Goal: Task Accomplishment & Management: Use online tool/utility

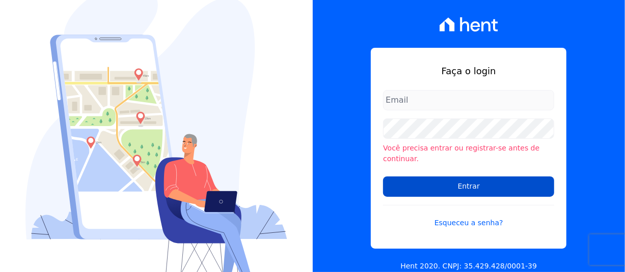
type input "adriane.brito@hent.com.br"
click at [473, 183] on input "Entrar" at bounding box center [468, 187] width 171 height 20
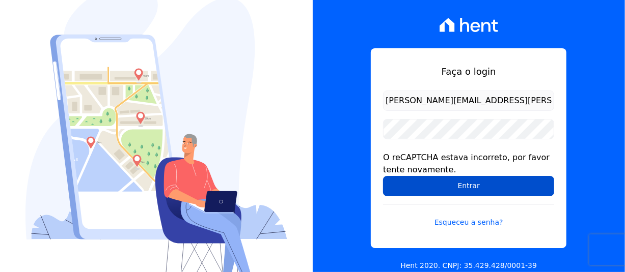
click at [459, 191] on input "Entrar" at bounding box center [468, 186] width 171 height 20
click at [435, 190] on input "Entrar" at bounding box center [468, 186] width 171 height 20
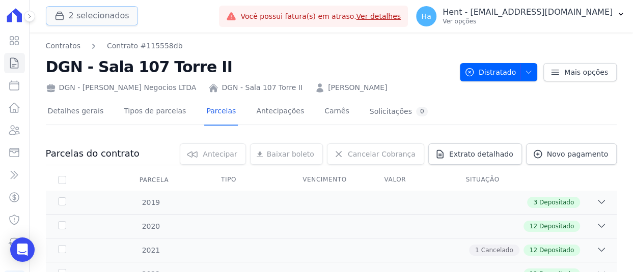
click at [114, 16] on button "2 selecionados" at bounding box center [92, 15] width 92 height 19
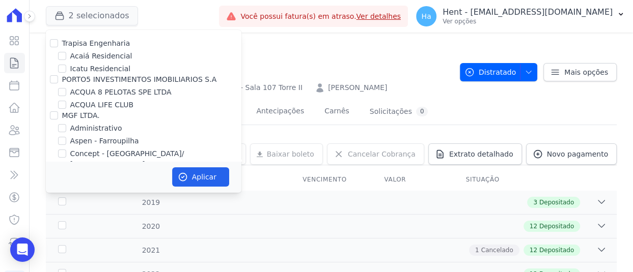
scroll to position [3170, 0]
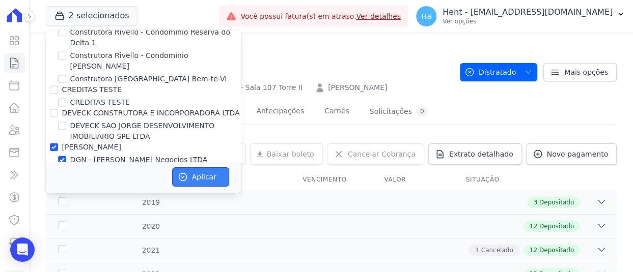
click at [194, 182] on button "Aplicar" at bounding box center [200, 177] width 57 height 19
click at [31, 14] on icon at bounding box center [29, 16] width 6 height 6
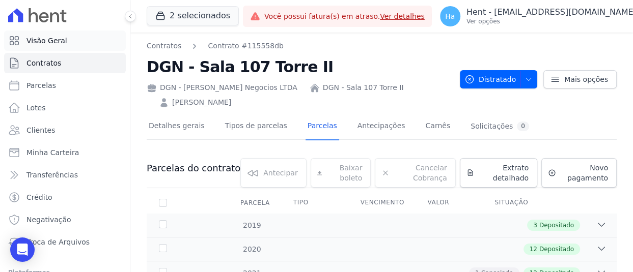
click at [52, 45] on span "Visão Geral" at bounding box center [46, 41] width 41 height 10
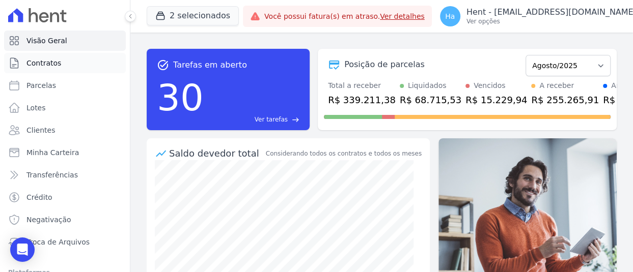
click at [53, 61] on span "Contratos" at bounding box center [43, 63] width 35 height 10
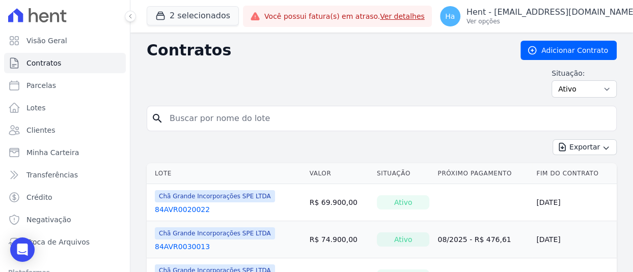
click at [242, 122] on input "search" at bounding box center [387, 118] width 449 height 20
type input "102"
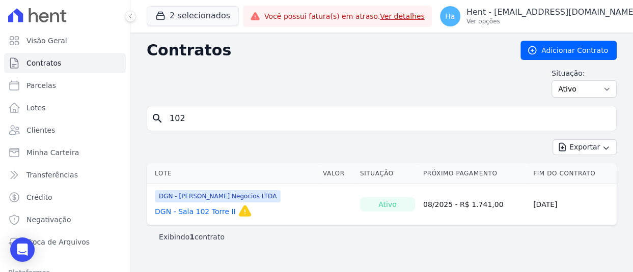
click at [207, 208] on link "DGN - Sala 102 Torre II" at bounding box center [195, 212] width 81 height 10
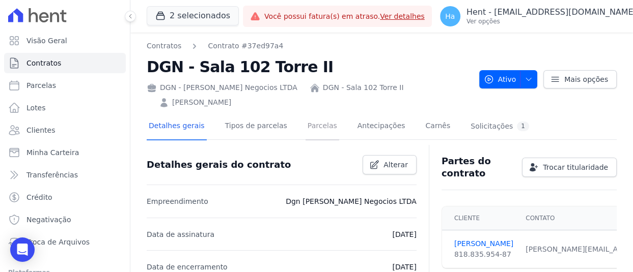
click at [308, 127] on link "Parcelas" at bounding box center [323, 127] width 34 height 27
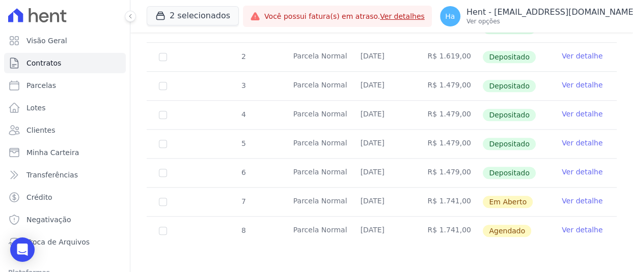
scroll to position [399, 0]
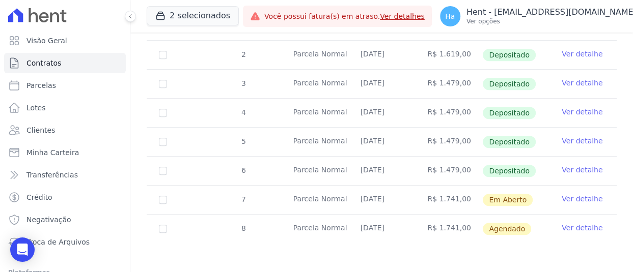
click at [569, 197] on link "Ver detalhe" at bounding box center [582, 199] width 41 height 10
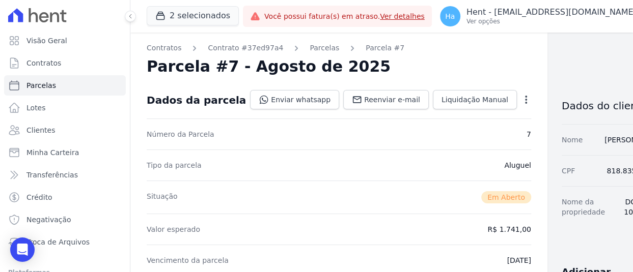
click at [517, 94] on div "Open options Alterar Cancelar Cobrança Cancelar boleto Você está prestes a canc…" at bounding box center [524, 100] width 14 height 17
click at [521, 95] on icon "button" at bounding box center [526, 100] width 10 height 10
click at [444, 135] on link "Cancelar Cobrança" at bounding box center [482, 132] width 90 height 18
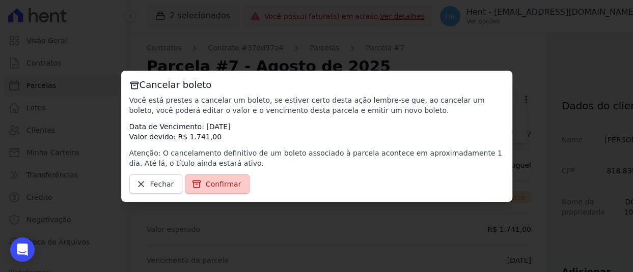
click at [219, 179] on span "Confirmar" at bounding box center [224, 184] width 36 height 10
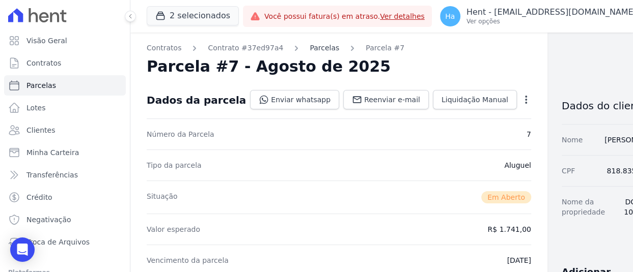
click at [310, 49] on link "Parcelas" at bounding box center [325, 48] width 30 height 11
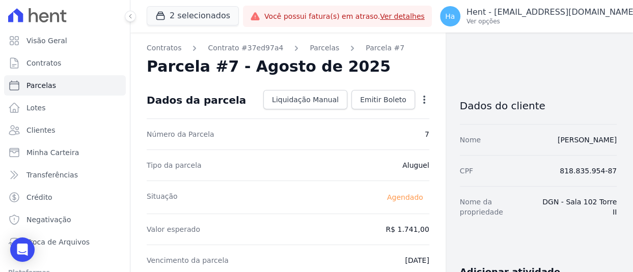
click at [310, 49] on link "Parcelas" at bounding box center [325, 48] width 30 height 11
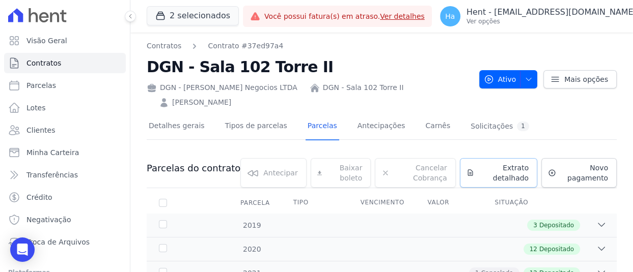
click at [492, 177] on span "Extrato detalhado" at bounding box center [503, 173] width 50 height 20
click at [592, 169] on span "Exportar PDF" at bounding box center [599, 169] width 53 height 10
click at [172, 16] on button "2 selecionados" at bounding box center [193, 15] width 92 height 19
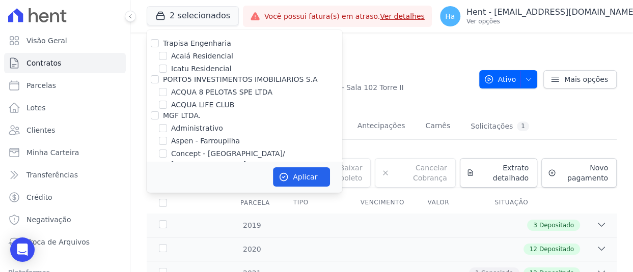
scroll to position [3170, 0]
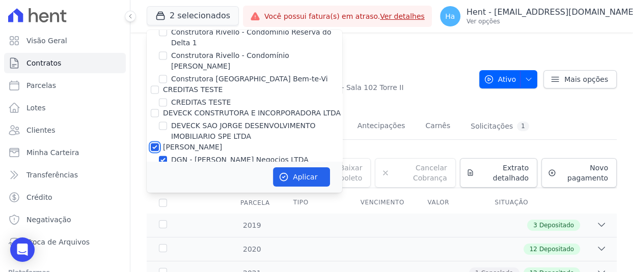
click at [155, 143] on input "Helena Gusmão" at bounding box center [155, 147] width 8 height 8
checkbox input "false"
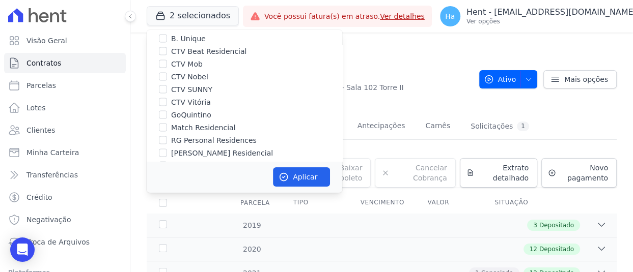
scroll to position [2417, 0]
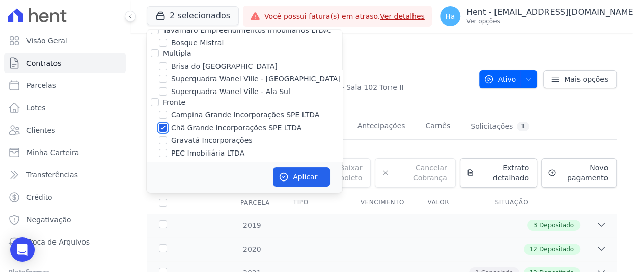
click at [162, 124] on input "Chã Grande Incorporações SPE LTDA" at bounding box center [163, 128] width 8 height 8
checkbox input "false"
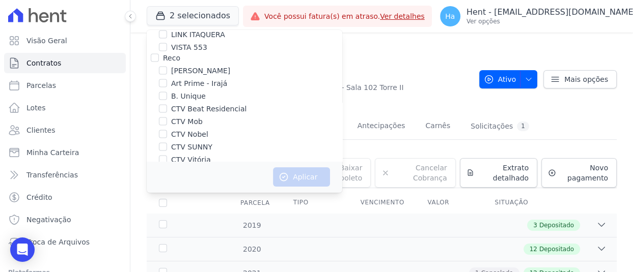
scroll to position [1232, 0]
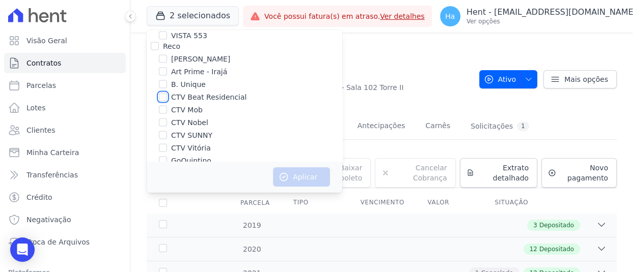
click at [167, 93] on input "CTV Beat Residencial" at bounding box center [163, 97] width 8 height 8
checkbox input "true"
click at [164, 106] on input "CTV Mob" at bounding box center [163, 110] width 8 height 8
checkbox input "true"
click at [164, 119] on input "CTV Nobel" at bounding box center [163, 123] width 8 height 8
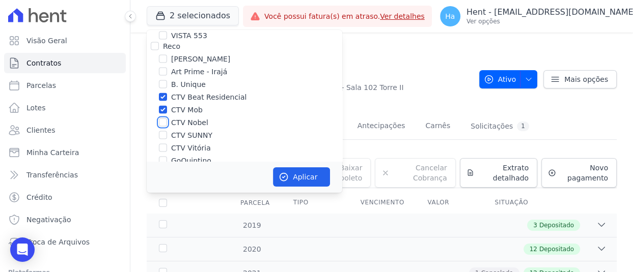
checkbox input "true"
click at [163, 131] on input "CTV SUNNY" at bounding box center [163, 135] width 8 height 8
checkbox input "true"
click at [163, 144] on input "CTV Vitória" at bounding box center [163, 148] width 8 height 8
checkbox input "true"
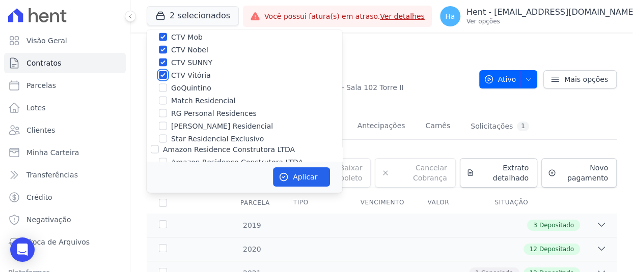
scroll to position [1314, 0]
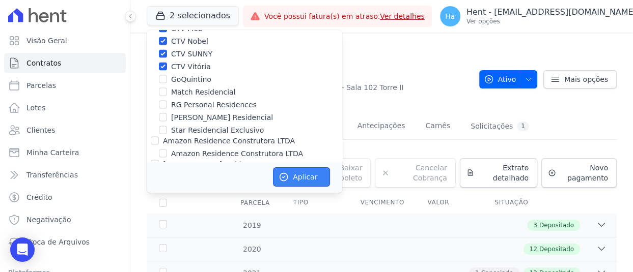
click at [300, 174] on button "Aplicar" at bounding box center [301, 177] width 57 height 19
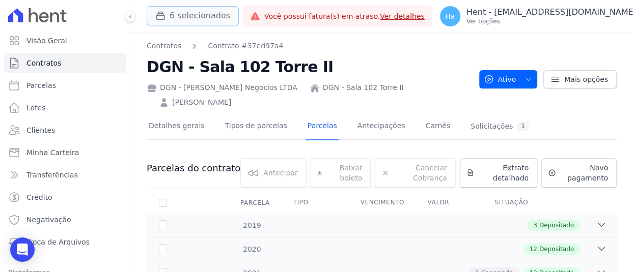
click at [189, 15] on button "6 selecionados" at bounding box center [193, 15] width 92 height 19
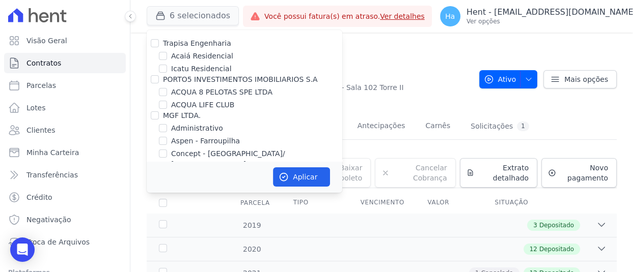
scroll to position [3170, 0]
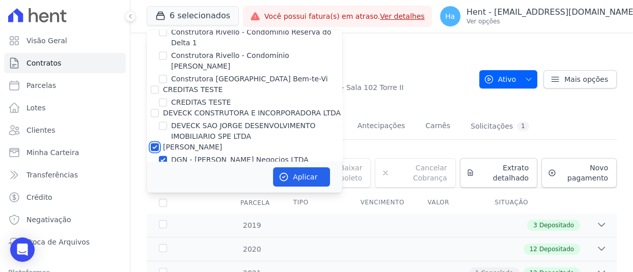
click at [156, 143] on input "Helena Gusmão" at bounding box center [155, 147] width 8 height 8
checkbox input "false"
click at [302, 185] on button "Aplicar" at bounding box center [301, 177] width 57 height 19
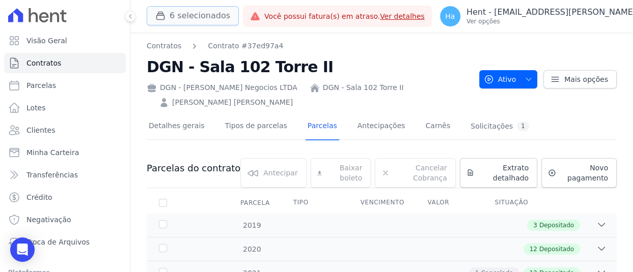
click at [197, 19] on button "6 selecionados" at bounding box center [193, 15] width 92 height 19
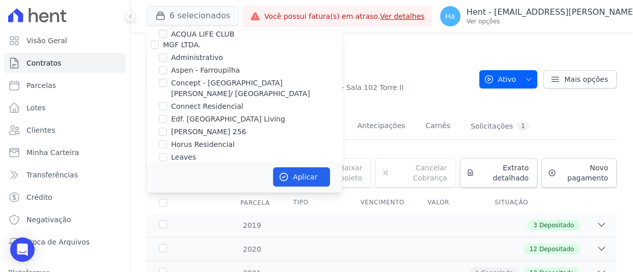
scroll to position [3170, 0]
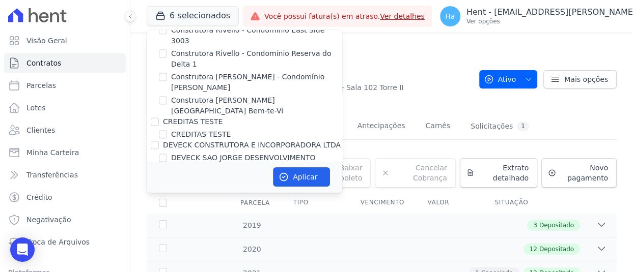
click at [155, 175] on input "Helena Gusmão" at bounding box center [155, 179] width 8 height 8
checkbox input "false"
click at [296, 182] on button "Aplicar" at bounding box center [301, 177] width 57 height 19
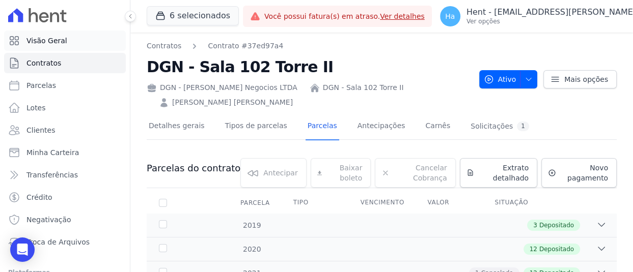
click at [65, 36] on link "Visão Geral" at bounding box center [65, 41] width 122 height 20
click at [196, 16] on button "6 selecionados" at bounding box center [193, 15] width 92 height 19
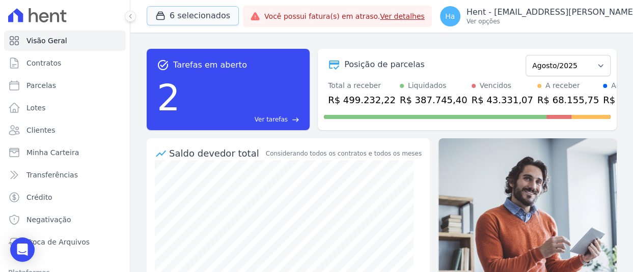
click at [196, 16] on button "6 selecionados" at bounding box center [193, 15] width 92 height 19
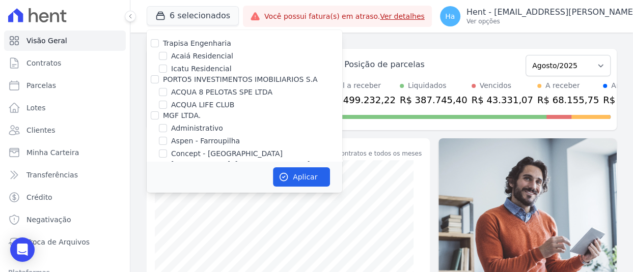
scroll to position [3170, 0]
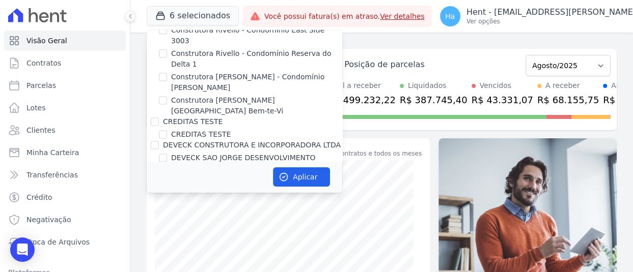
click at [153, 175] on input "Helena Gusmão" at bounding box center [155, 179] width 8 height 8
checkbox input "false"
click at [297, 176] on button "Aplicar" at bounding box center [301, 177] width 57 height 19
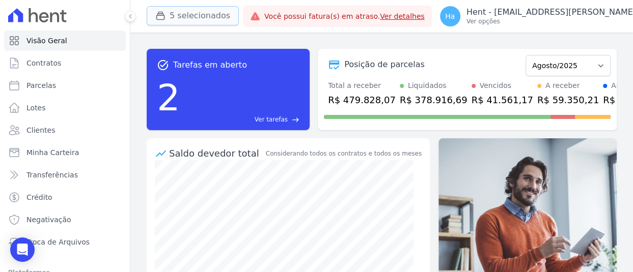
click at [200, 7] on button "5 selecionados" at bounding box center [193, 15] width 92 height 19
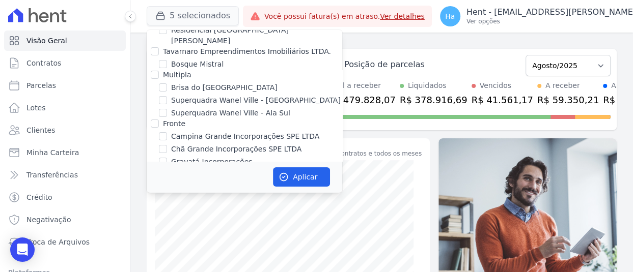
scroll to position [1202, 0]
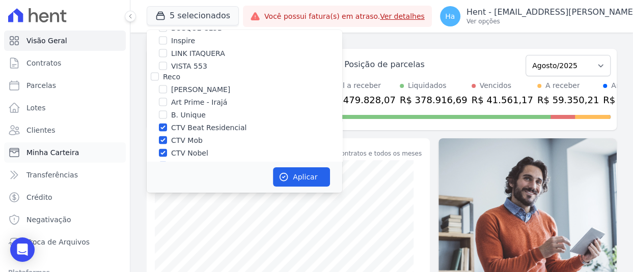
click at [71, 146] on link "Minha Carteira" at bounding box center [65, 153] width 122 height 20
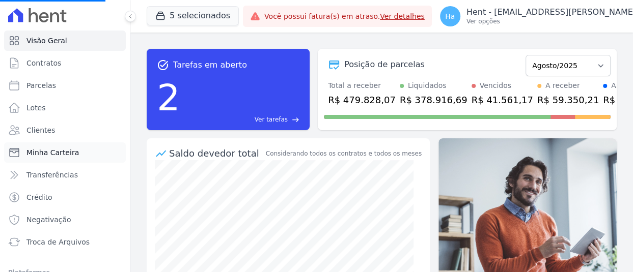
click at [61, 148] on span "Minha Carteira" at bounding box center [52, 153] width 52 height 10
click at [58, 174] on span "Transferências" at bounding box center [51, 175] width 51 height 10
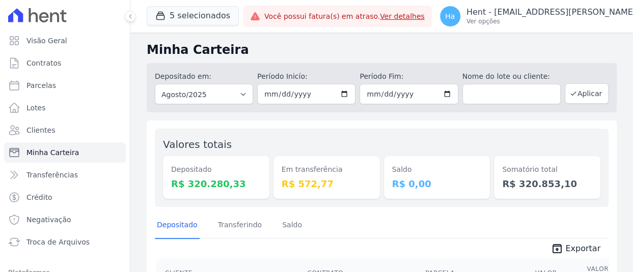
drag, startPoint x: 629, startPoint y: 68, endPoint x: 631, endPoint y: 100, distance: 31.7
click at [59, 171] on span "Transferências" at bounding box center [51, 175] width 51 height 10
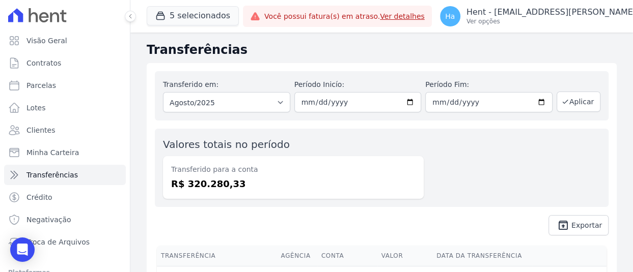
drag, startPoint x: 630, startPoint y: 66, endPoint x: 631, endPoint y: 83, distance: 16.8
click at [577, 229] on span "Exportar" at bounding box center [586, 226] width 31 height 6
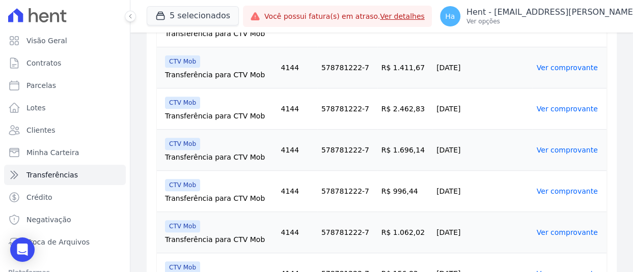
scroll to position [258, 0]
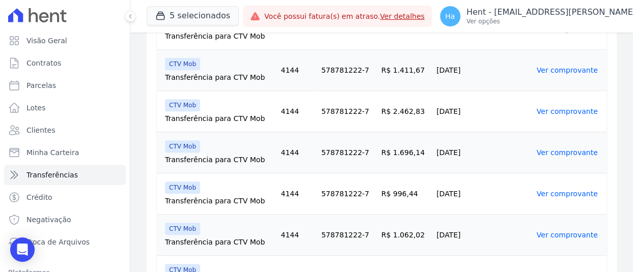
click at [562, 111] on link "Ver comprovante" at bounding box center [567, 111] width 61 height 8
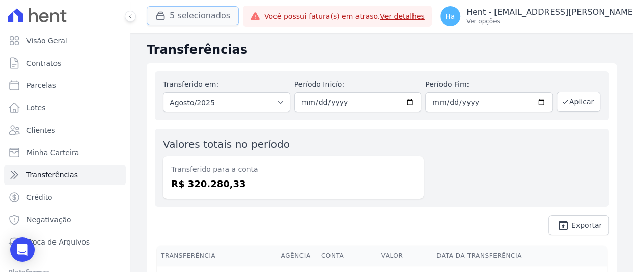
click at [179, 15] on button "5 selecionados" at bounding box center [193, 15] width 92 height 19
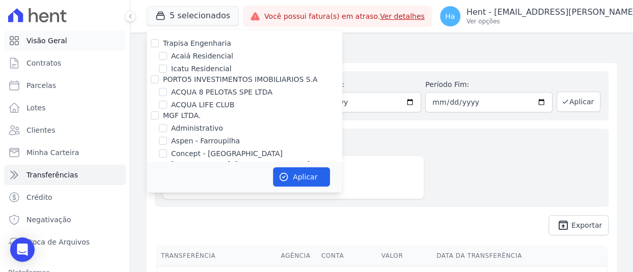
click at [74, 44] on link "Visão Geral" at bounding box center [65, 41] width 122 height 20
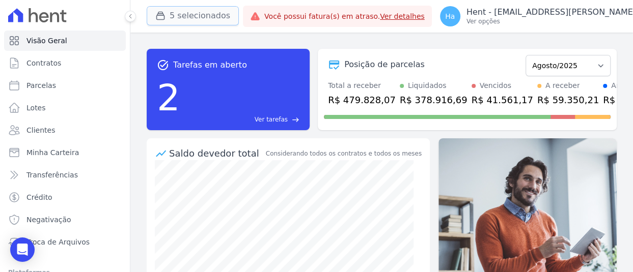
click at [184, 15] on button "5 selecionados" at bounding box center [193, 15] width 92 height 19
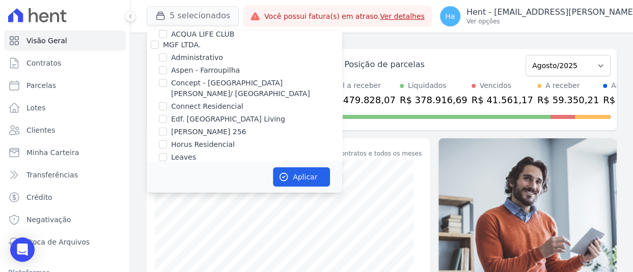
scroll to position [1202, 0]
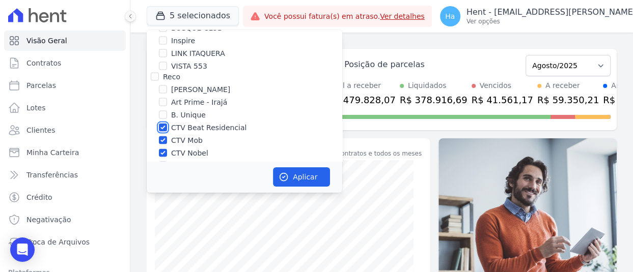
click at [165, 124] on input "CTV Beat Residencial" at bounding box center [163, 128] width 8 height 8
checkbox input "false"
click at [165, 136] on input "CTV Mob" at bounding box center [163, 140] width 8 height 8
checkbox input "false"
click at [164, 149] on input "CTV Nobel" at bounding box center [163, 153] width 8 height 8
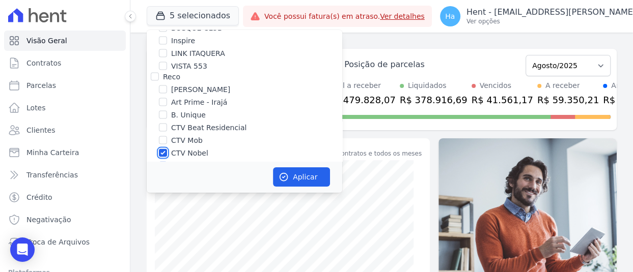
checkbox input "false"
click at [164, 162] on input "CTV SUNNY" at bounding box center [163, 166] width 8 height 8
checkbox input "false"
click at [163, 175] on input "CTV Vitória" at bounding box center [163, 179] width 8 height 8
checkbox input "false"
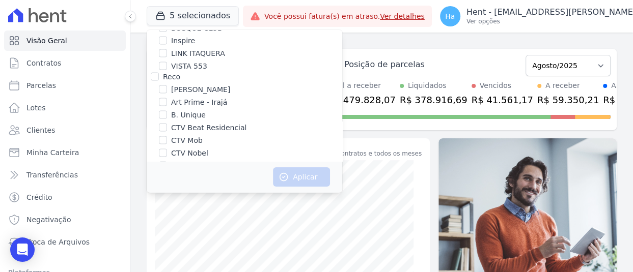
scroll to position [1051, 0]
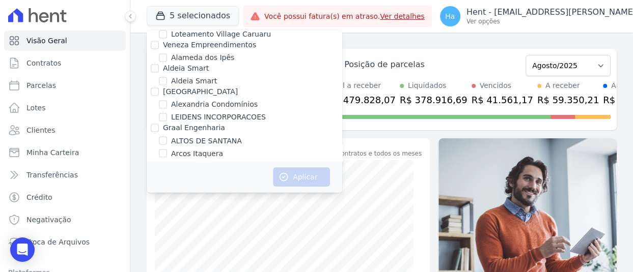
click at [160, 187] on input "Inspire" at bounding box center [163, 191] width 8 height 8
checkbox input "true"
click at [312, 182] on button "Aplicar" at bounding box center [301, 177] width 57 height 19
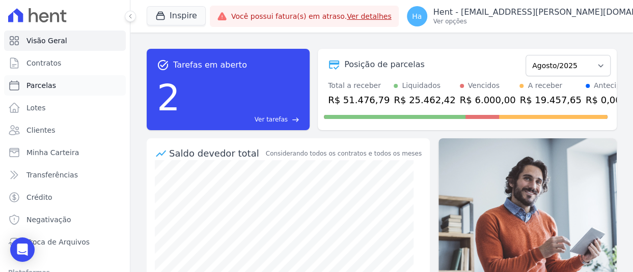
click at [54, 86] on link "Parcelas" at bounding box center [65, 85] width 122 height 20
select select
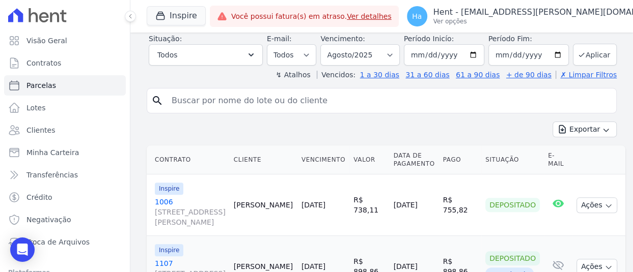
scroll to position [157, 0]
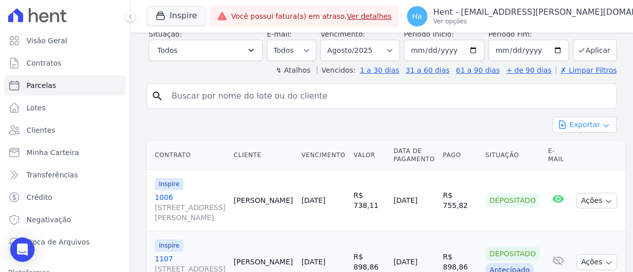
click at [602, 130] on icon "button" at bounding box center [606, 126] width 8 height 8
click at [575, 172] on span "Exportar CSV" at bounding box center [584, 166] width 54 height 10
click at [175, 18] on button "Inspire" at bounding box center [176, 15] width 59 height 19
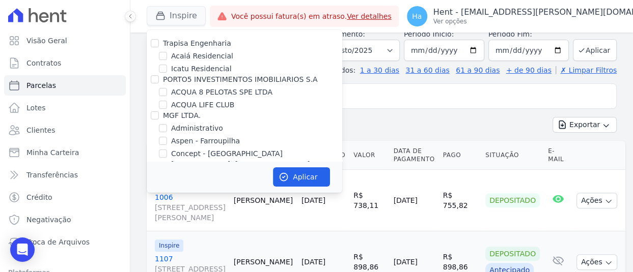
scroll to position [1127, 0]
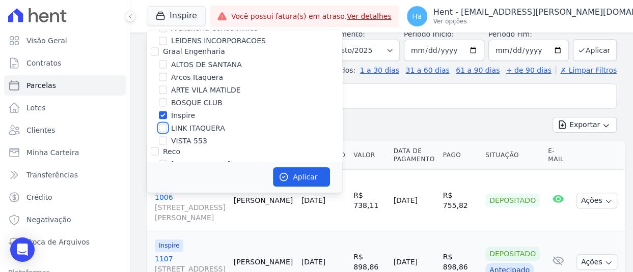
click at [166, 124] on input "LINK ITAQUERA" at bounding box center [163, 128] width 8 height 8
checkbox input "true"
click at [295, 177] on button "Aplicar" at bounding box center [301, 177] width 57 height 19
select select
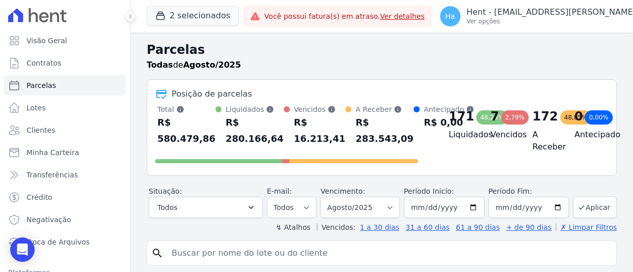
click at [225, 253] on input "search" at bounding box center [389, 253] width 447 height 20
paste input "Guilherme Lemos Costa"
type input "Guilherme Lemos Costa"
select select
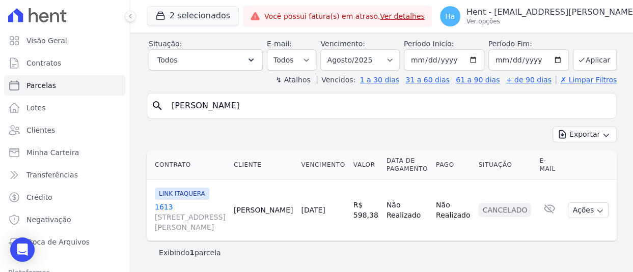
scroll to position [51, 0]
click at [393, 54] on select "Filtrar por período ──────── Todos os meses Março/2022 Abril/2022 Maio/2022 Jun…" at bounding box center [359, 59] width 79 height 21
select select "07/2025"
click at [322, 49] on select "Filtrar por período ──────── Todos os meses Março/2022 Abril/2022 Maio/2022 Jun…" at bounding box center [359, 59] width 79 height 21
